Goal: Transaction & Acquisition: Purchase product/service

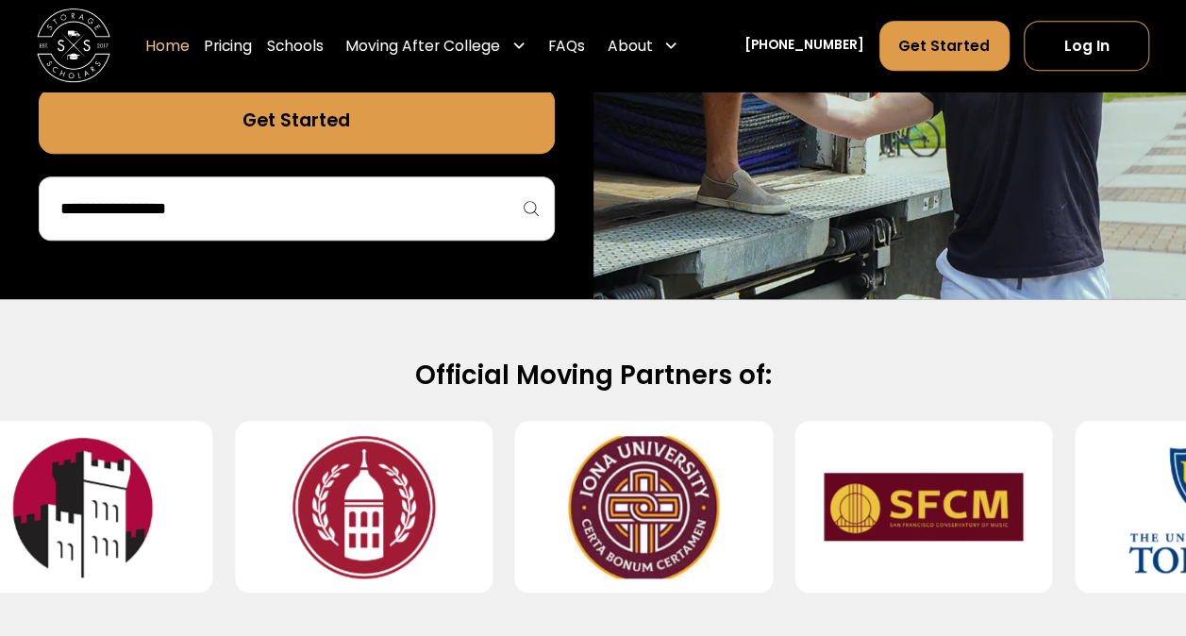
scroll to position [566, 0]
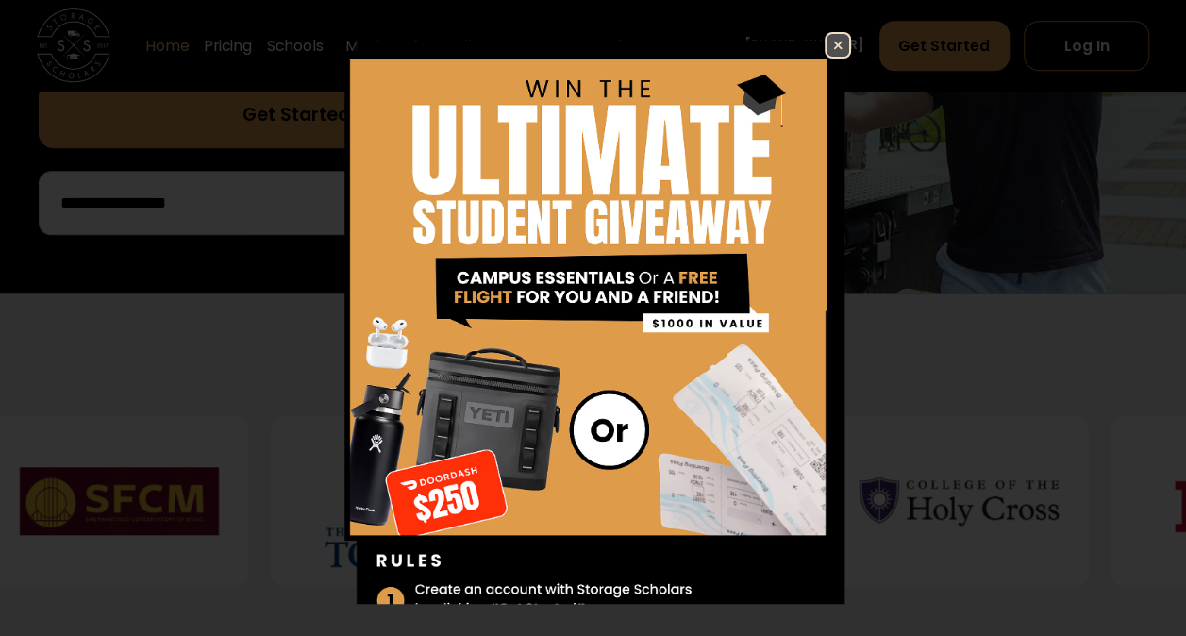
click at [828, 43] on img at bounding box center [837, 45] width 23 height 23
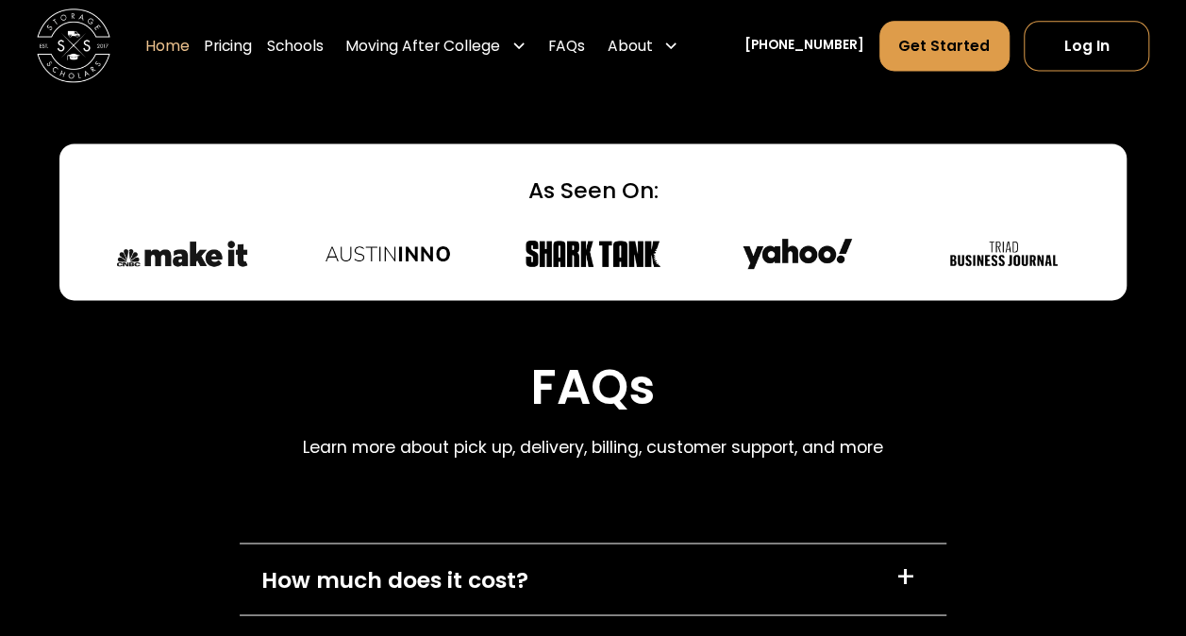
scroll to position [4906, 0]
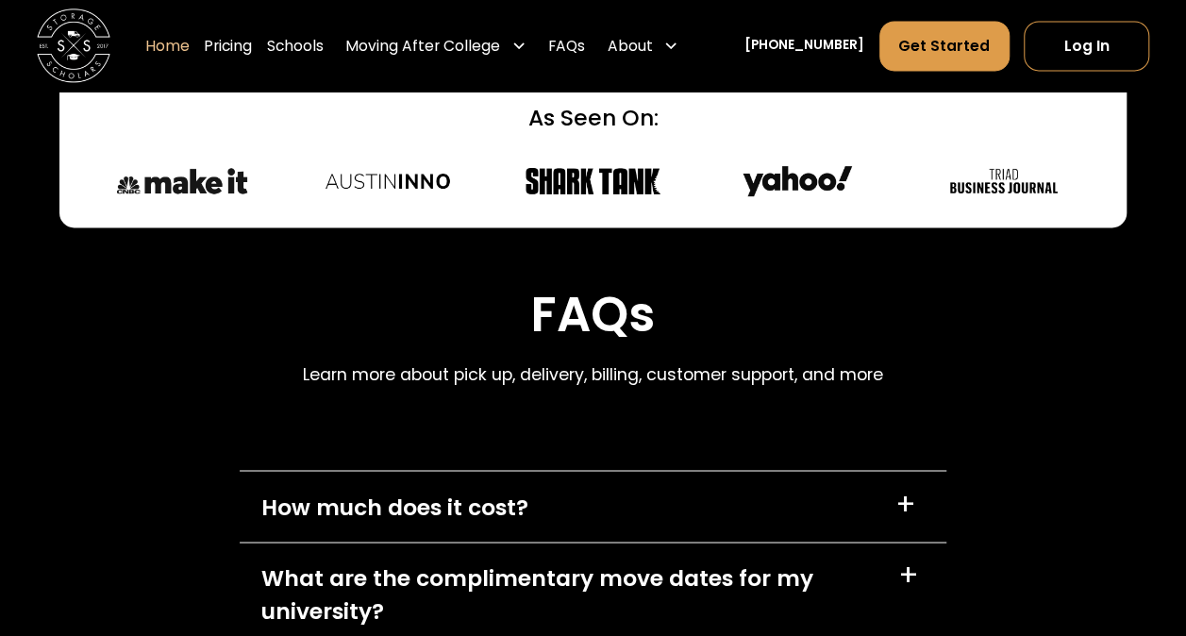
click at [908, 501] on div "+" at bounding box center [905, 504] width 21 height 29
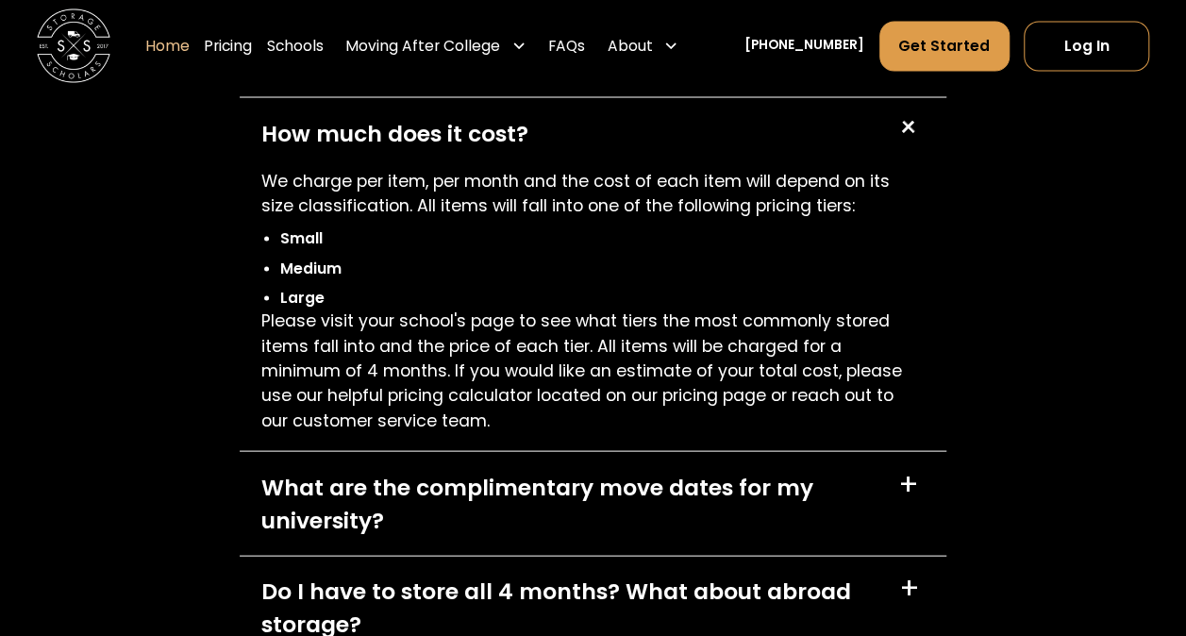
scroll to position [5377, 0]
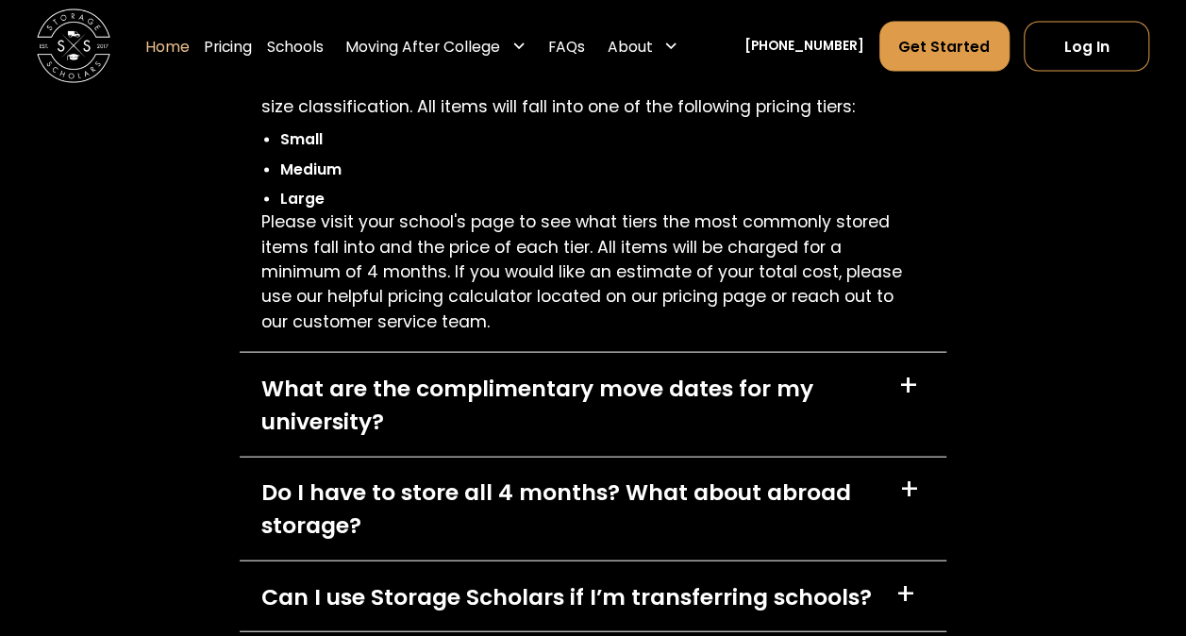
click at [914, 383] on div "+" at bounding box center [908, 386] width 21 height 29
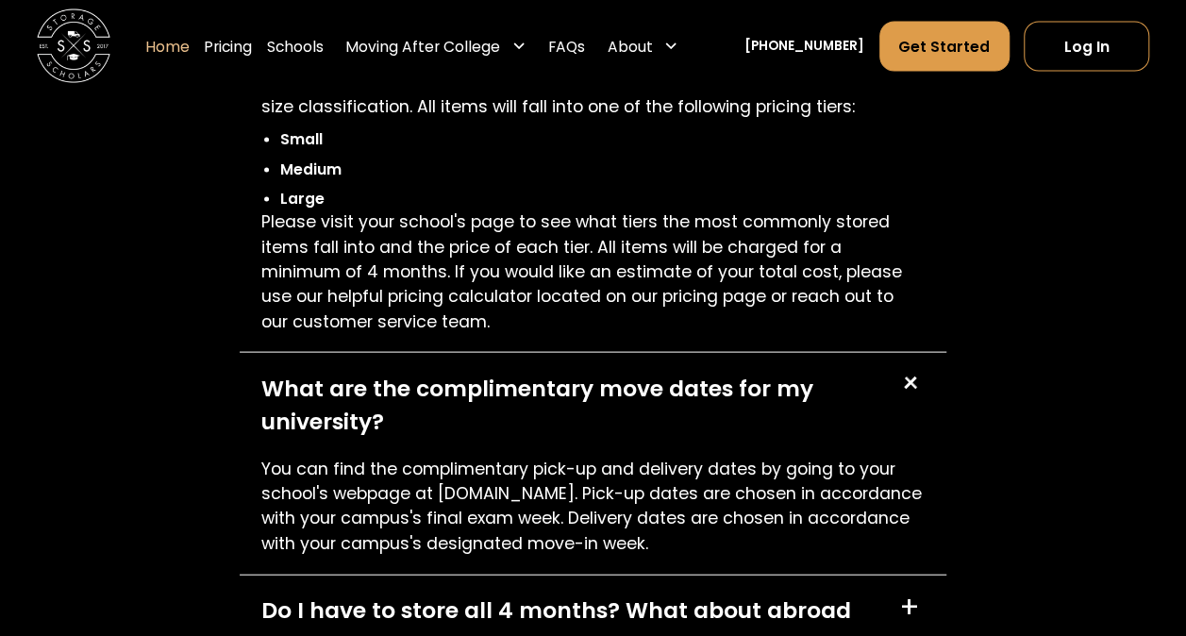
scroll to position [5472, 0]
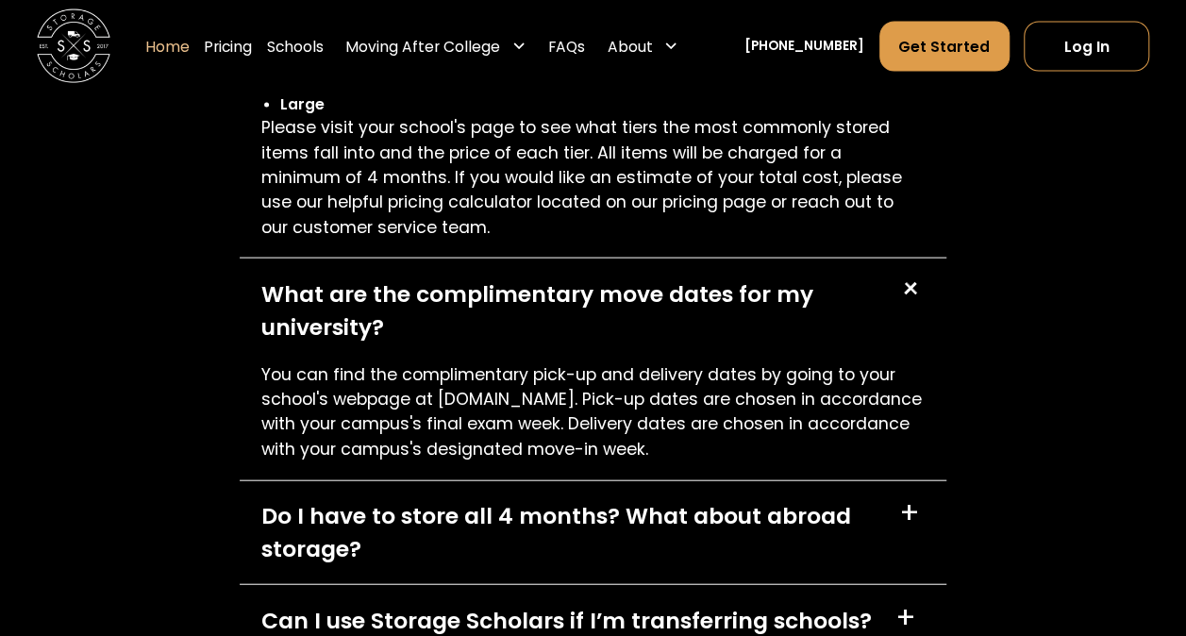
click at [913, 525] on div "+" at bounding box center [908, 513] width 21 height 29
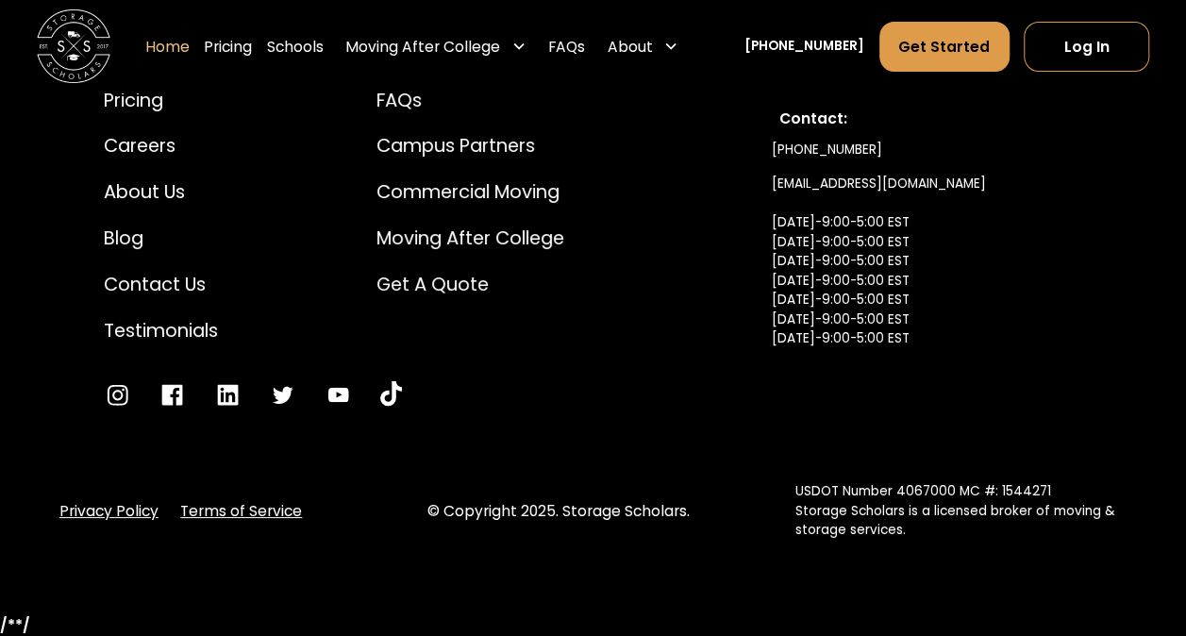
scroll to position [6905, 0]
click at [143, 106] on div "Pricing" at bounding box center [161, 100] width 114 height 27
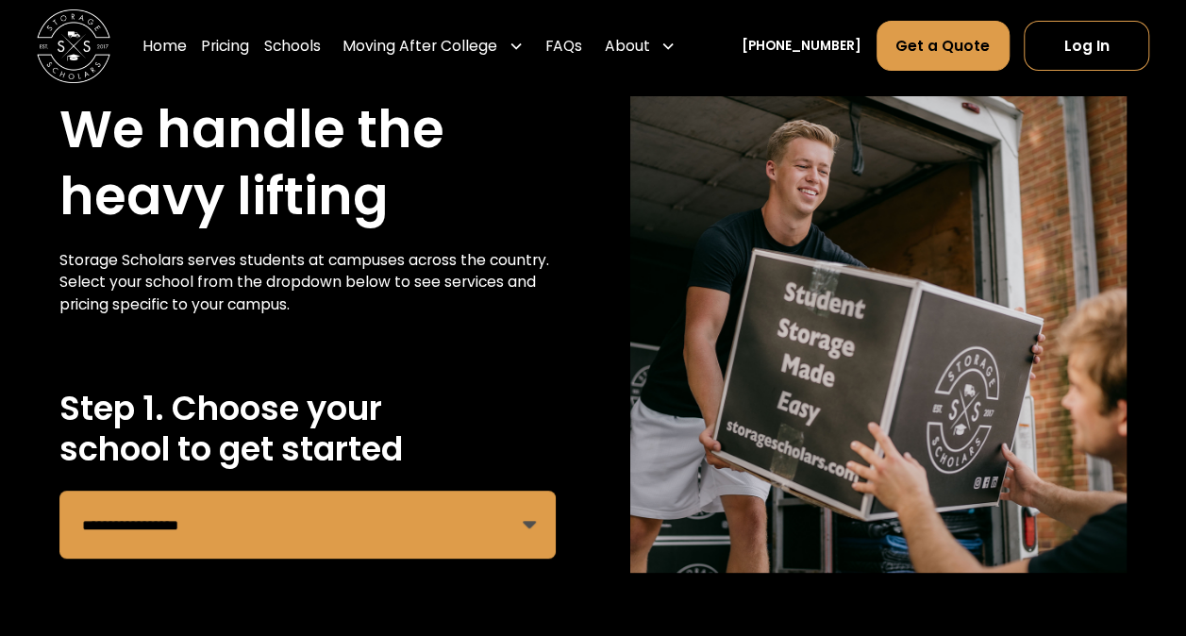
scroll to position [189, 0]
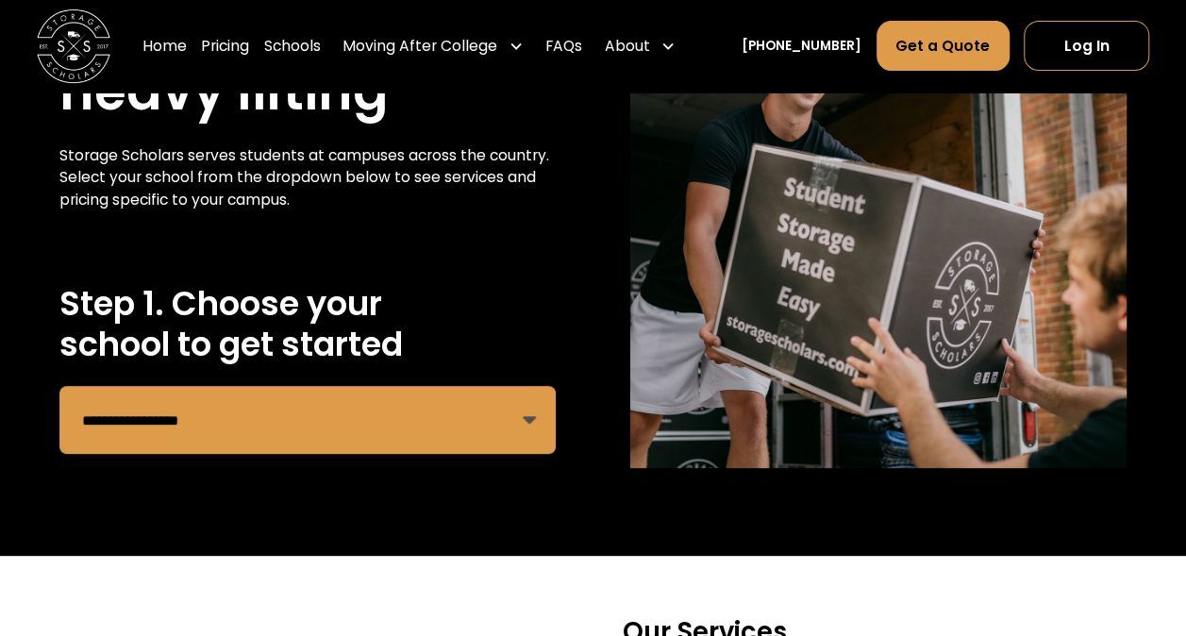
click at [538, 423] on select "**********" at bounding box center [307, 420] width 496 height 68
select select "**********"
click at [59, 387] on select "**********" at bounding box center [307, 420] width 496 height 68
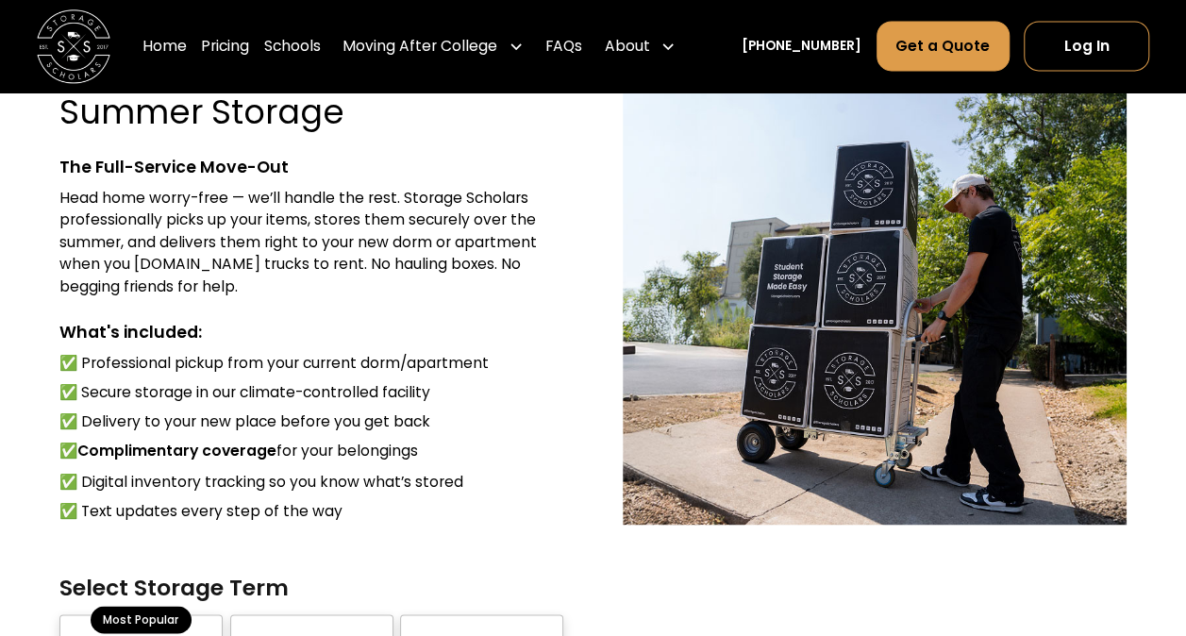
scroll to position [1509, 0]
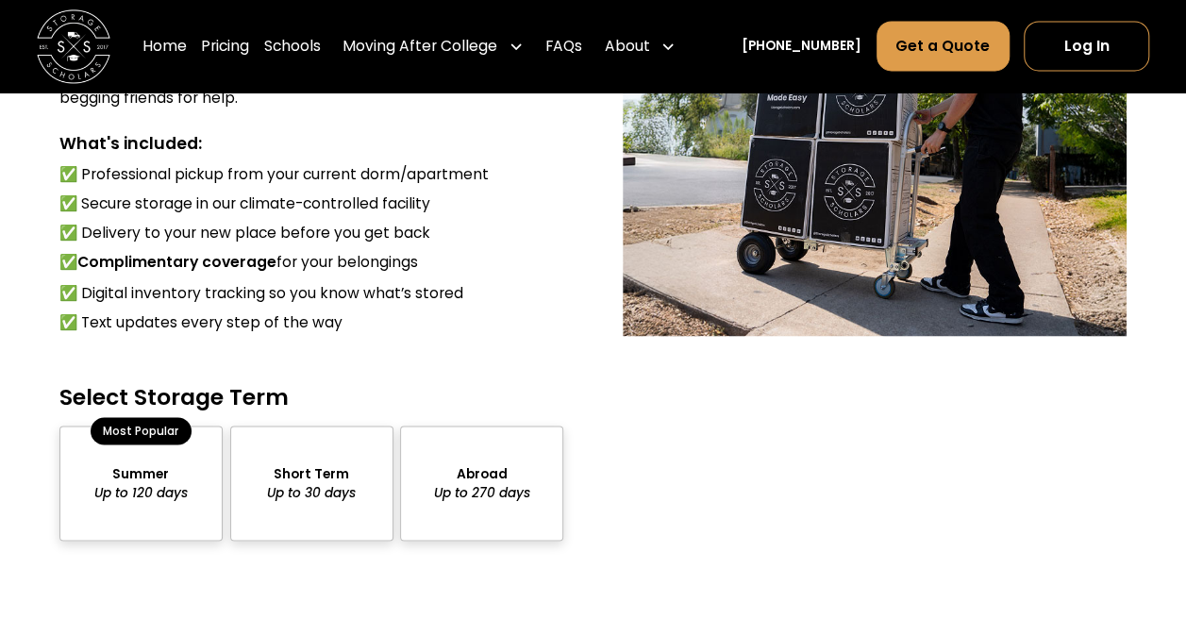
click at [149, 485] on div "package-pricing" at bounding box center [140, 482] width 163 height 115
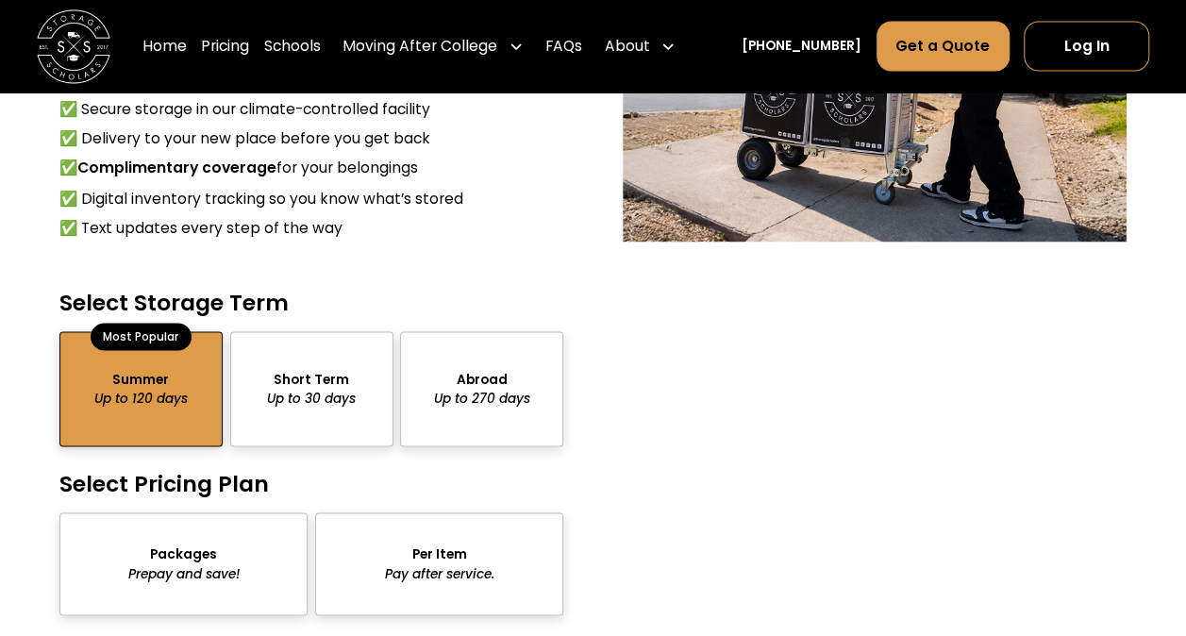
scroll to position [1698, 0]
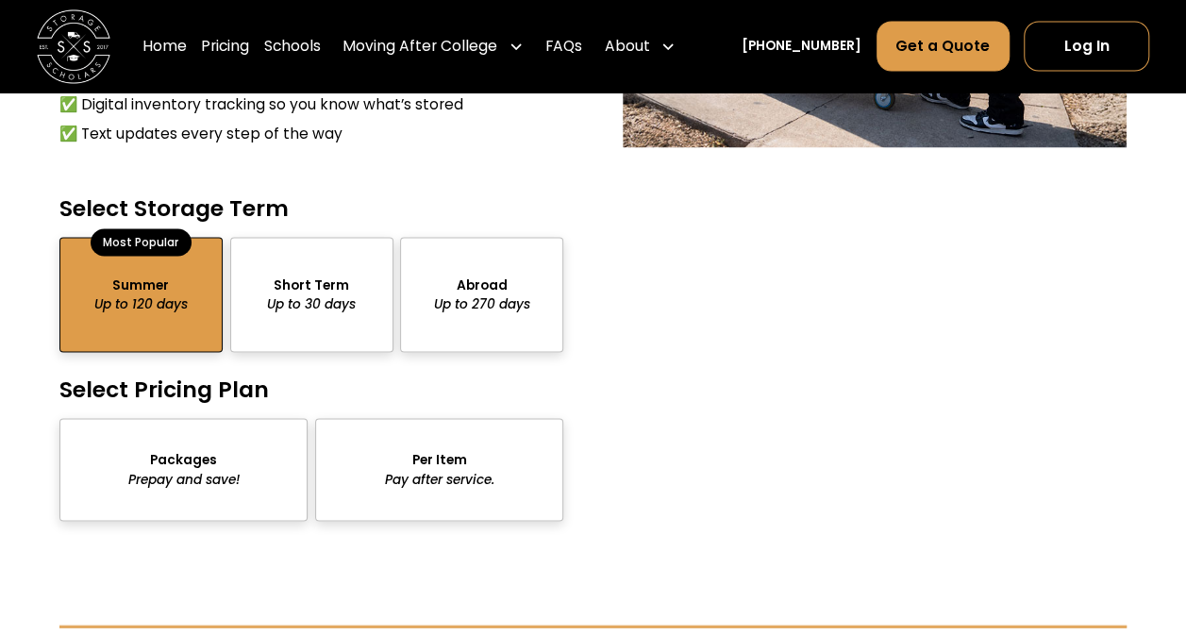
click at [213, 450] on div "package-pricing" at bounding box center [183, 470] width 248 height 104
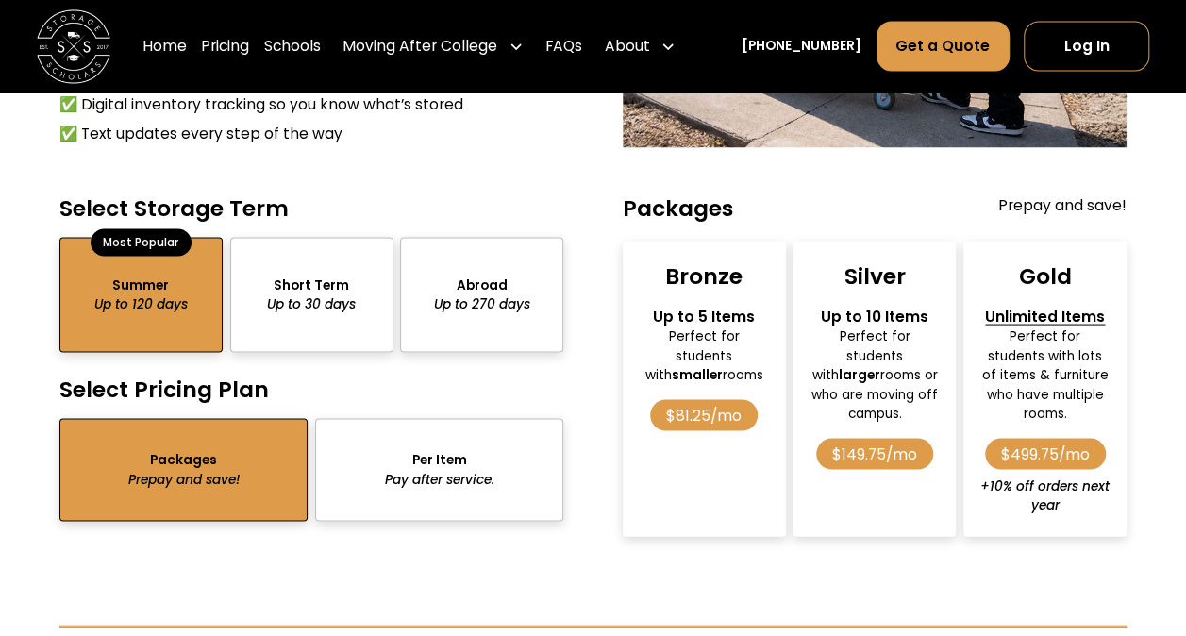
click at [719, 423] on div "Bronze Up to 5 Items Perfect for students with smaller rooms $81.25/mo" at bounding box center [704, 388] width 163 height 295
click at [717, 400] on div "$81.25/mo" at bounding box center [704, 414] width 108 height 31
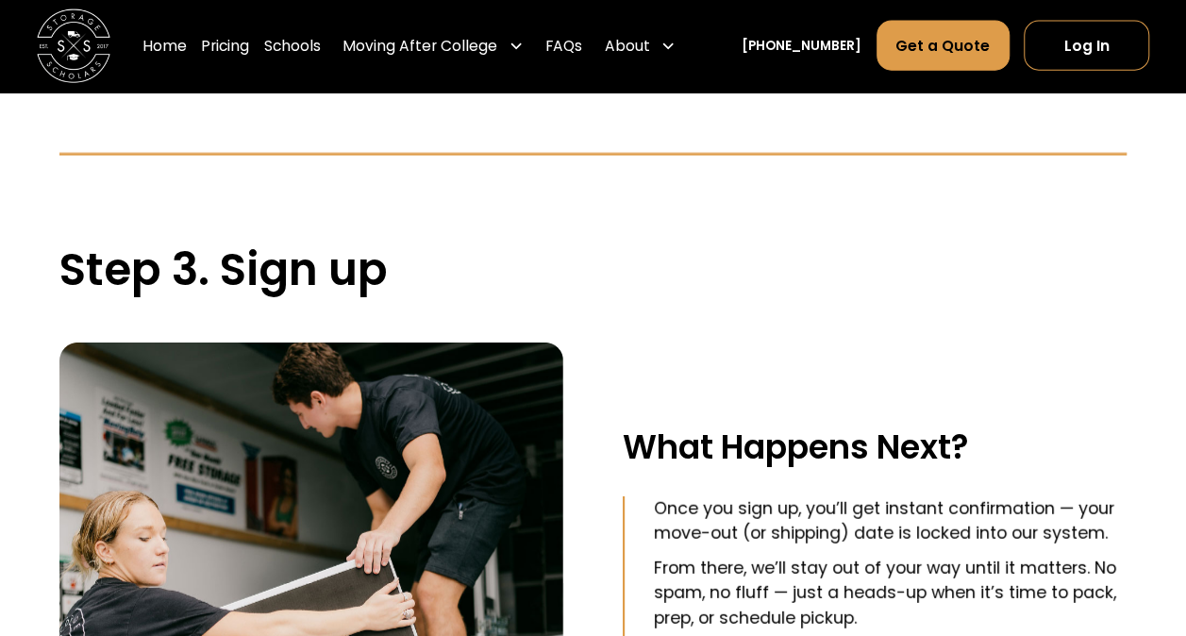
scroll to position [2453, 0]
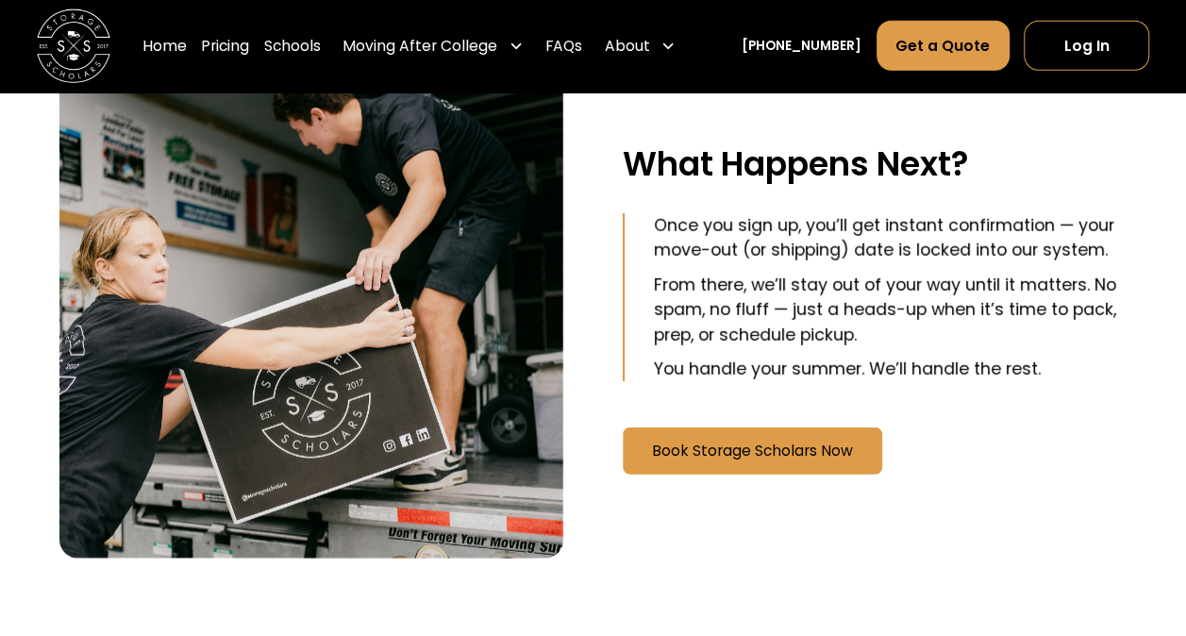
click at [713, 412] on div "What Happens Next? Once you sign up, you’ll get instant confirmation — your mov…" at bounding box center [875, 308] width 504 height 499
click at [723, 428] on link "Book Storage Scholars Now" at bounding box center [752, 450] width 259 height 47
